Goal: Task Accomplishment & Management: Complete application form

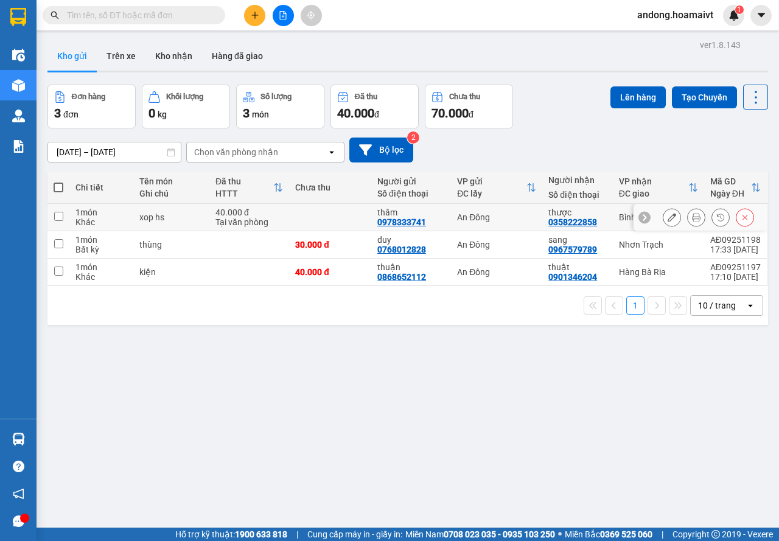
click at [692, 214] on icon at bounding box center [696, 217] width 9 height 9
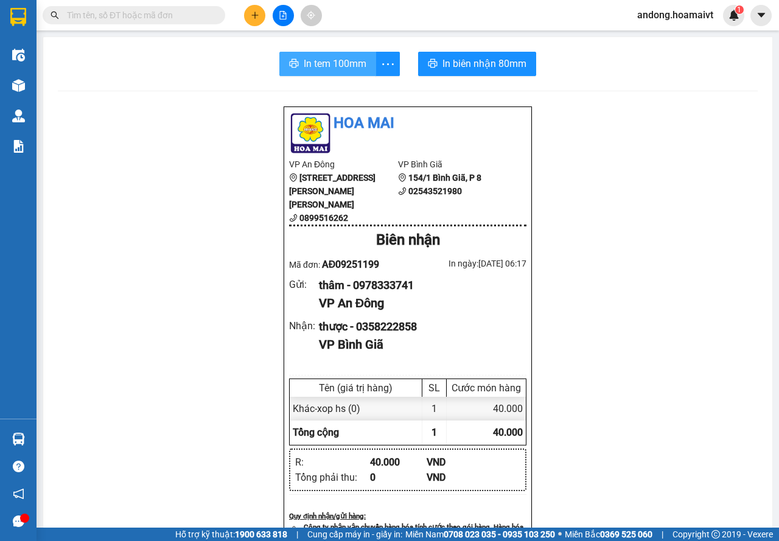
click at [343, 61] on span "In tem 100mm" at bounding box center [335, 63] width 63 height 15
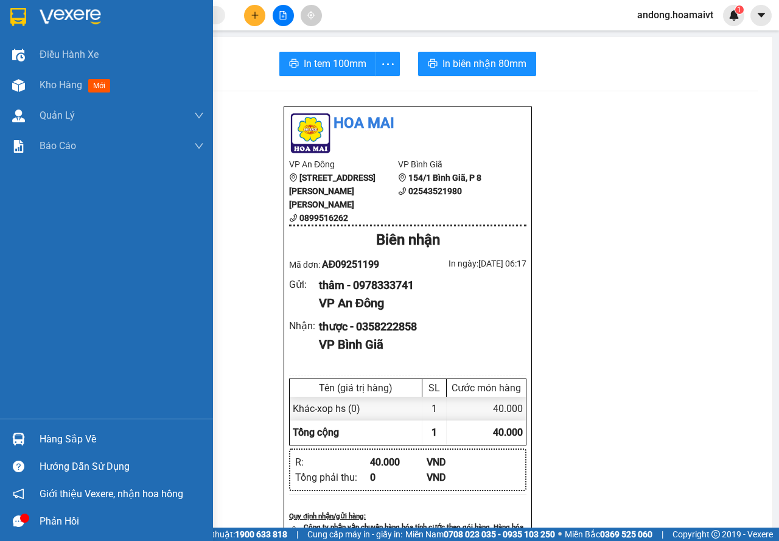
click at [19, 16] on img at bounding box center [18, 17] width 16 height 18
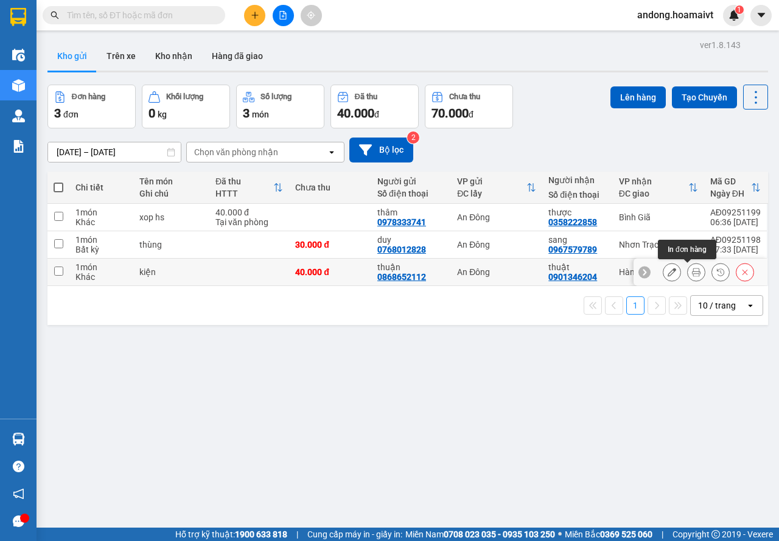
click at [692, 271] on button at bounding box center [696, 272] width 17 height 21
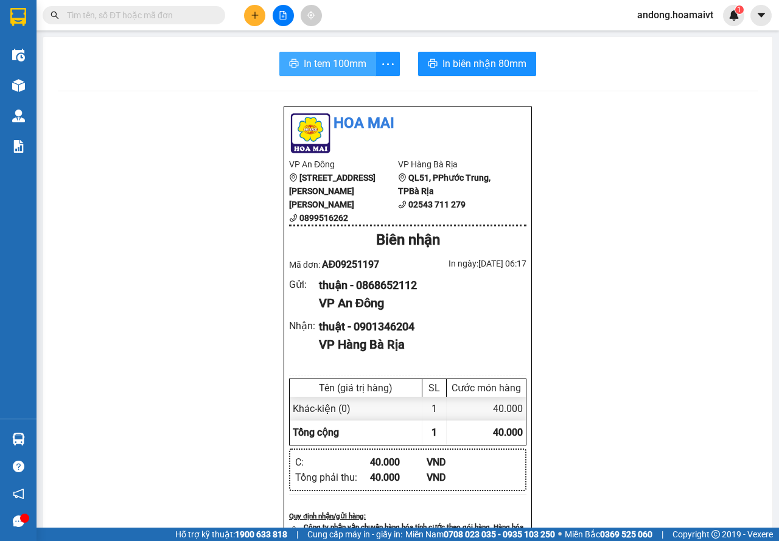
click at [335, 60] on span "In tem 100mm" at bounding box center [335, 63] width 63 height 15
click at [144, 21] on input "text" at bounding box center [139, 15] width 144 height 13
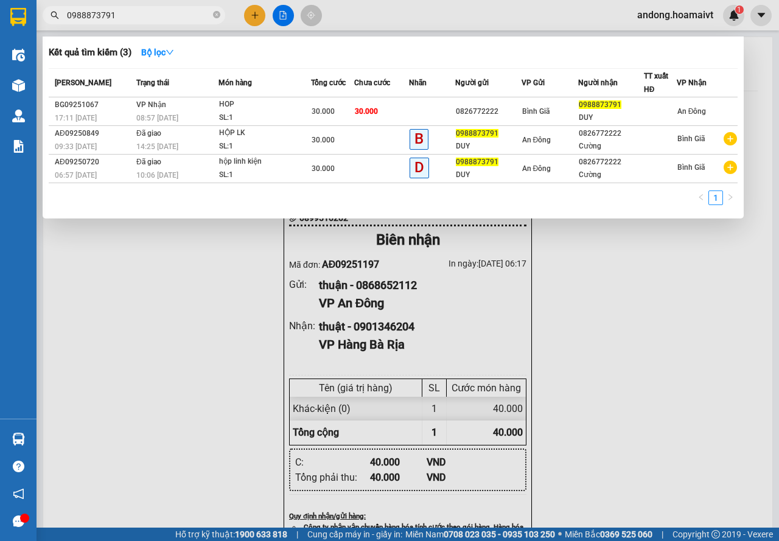
type input "0988873791"
click at [250, 16] on div at bounding box center [389, 270] width 779 height 541
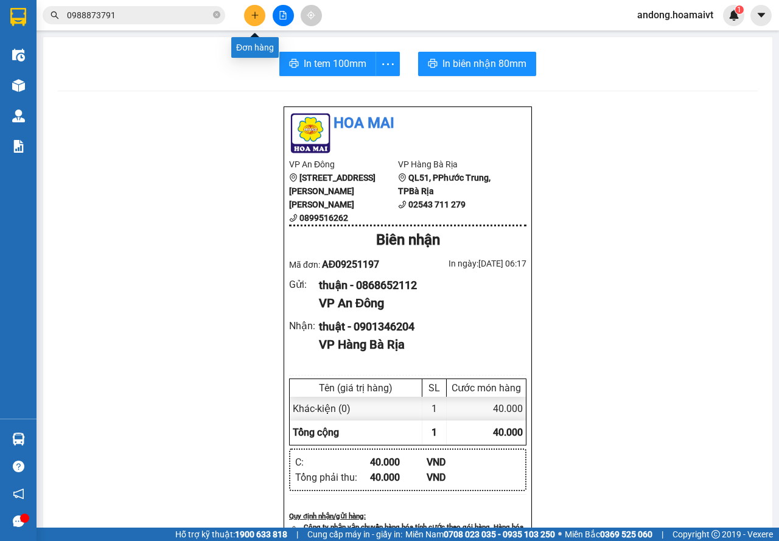
click at [251, 19] on icon "plus" at bounding box center [255, 15] width 9 height 9
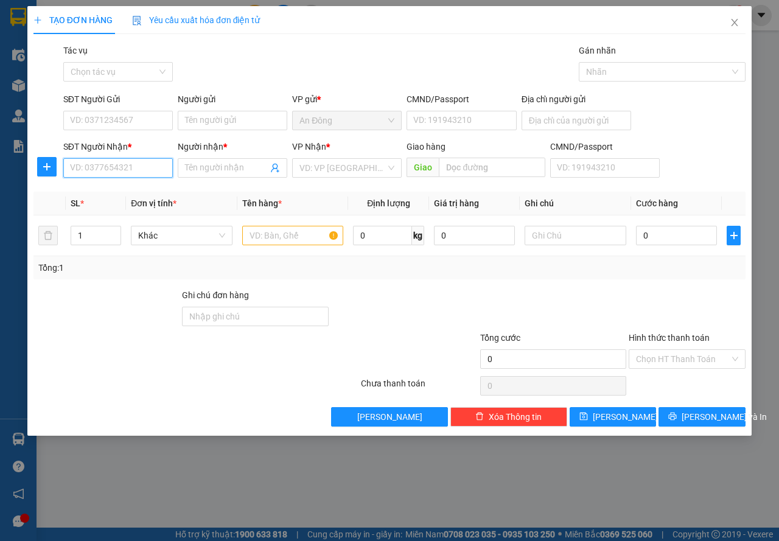
click at [120, 167] on input "SĐT Người Nhận *" at bounding box center [118, 167] width 110 height 19
type input "0946513434"
click at [119, 190] on div "0946513434 - ĐỨC" at bounding box center [139, 192] width 137 height 13
type input "ĐỨC"
type input "0946513434"
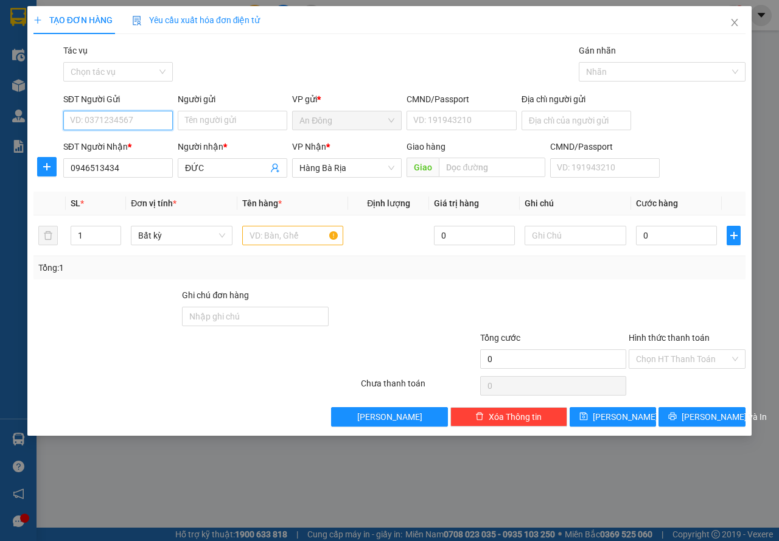
click at [147, 112] on input "SĐT Người Gửi" at bounding box center [118, 120] width 110 height 19
type input "0931478090"
click at [118, 144] on div "0931478090 - HOÀN" at bounding box center [131, 144] width 120 height 13
type input "HOÀN"
type input "0931478090"
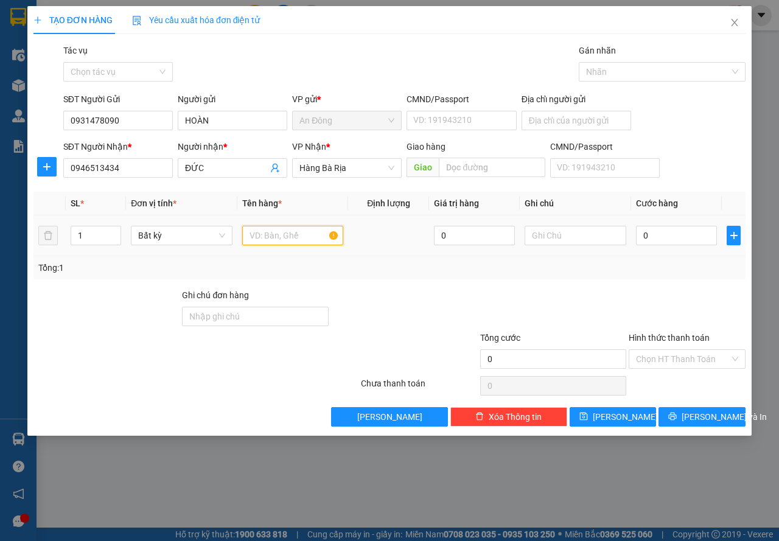
click at [298, 232] on input "text" at bounding box center [293, 235] width 102 height 19
type input "bao quần áo"
type input "3"
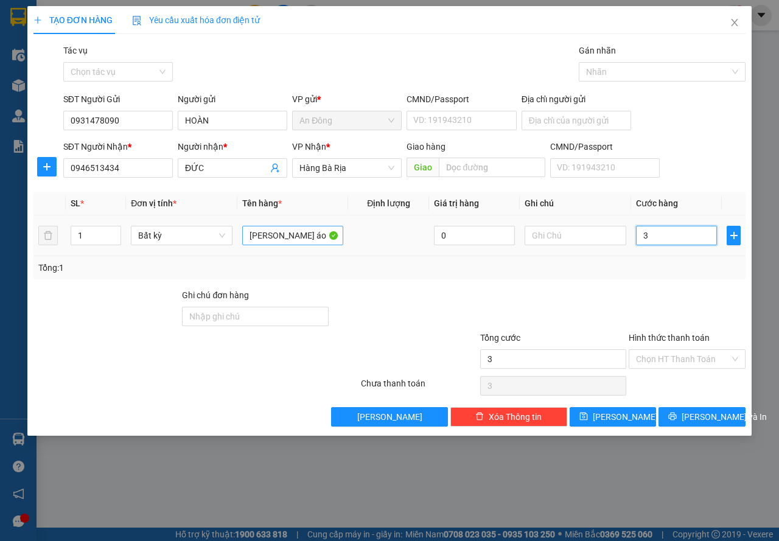
type input "30"
type input "30.000"
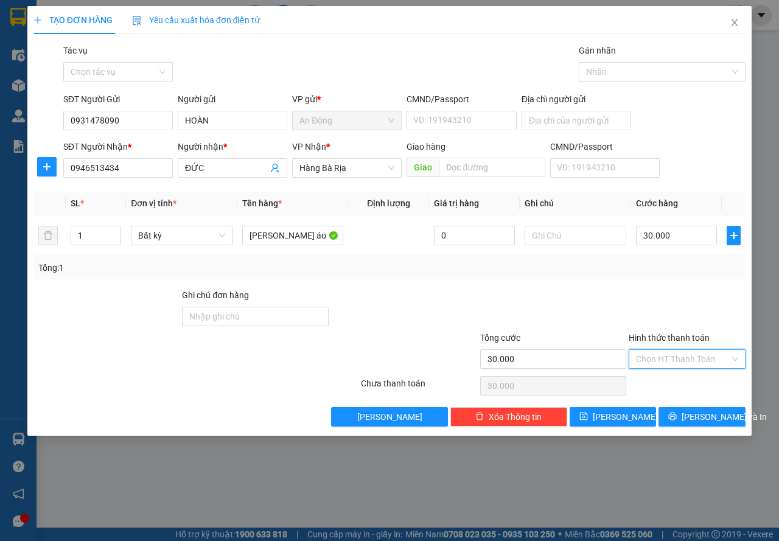
click at [652, 358] on input "Hình thức thanh toán" at bounding box center [683, 359] width 94 height 18
click at [658, 389] on div "Tại văn phòng" at bounding box center [687, 383] width 102 height 13
type input "0"
click at [691, 420] on span "[PERSON_NAME] và In" at bounding box center [723, 416] width 85 height 13
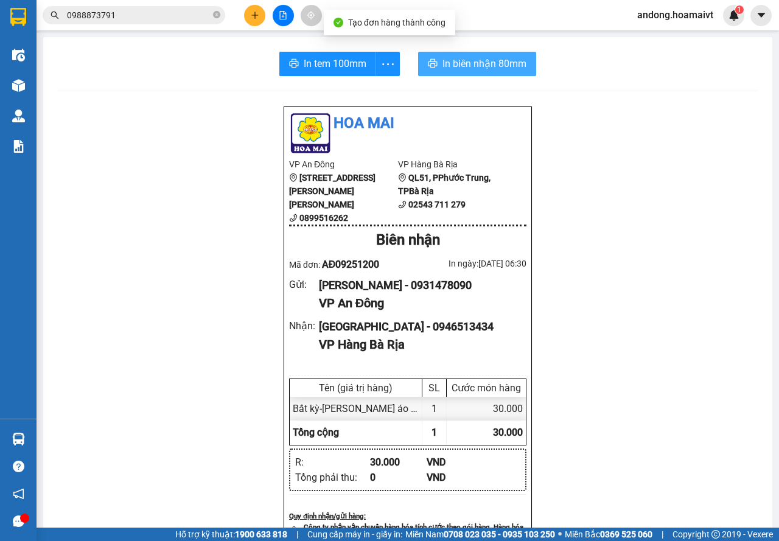
click at [475, 68] on span "In biên nhận 80mm" at bounding box center [484, 63] width 84 height 15
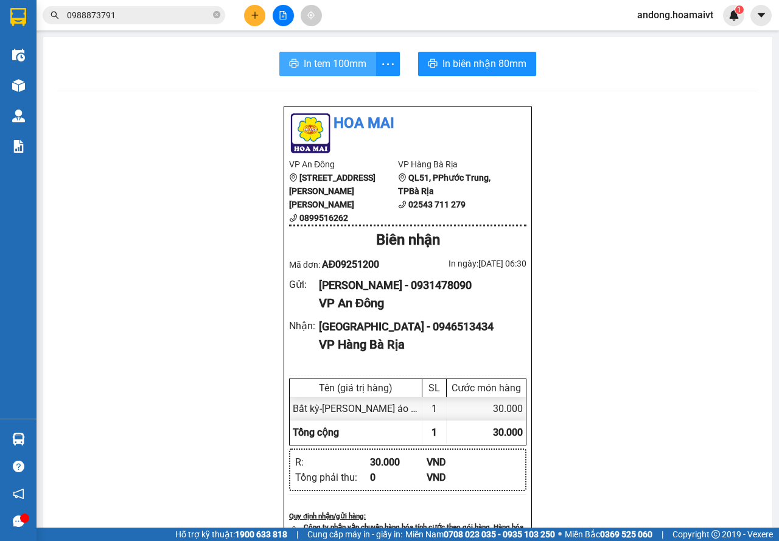
click at [358, 62] on span "In tem 100mm" at bounding box center [335, 63] width 63 height 15
